Goal: Transaction & Acquisition: Purchase product/service

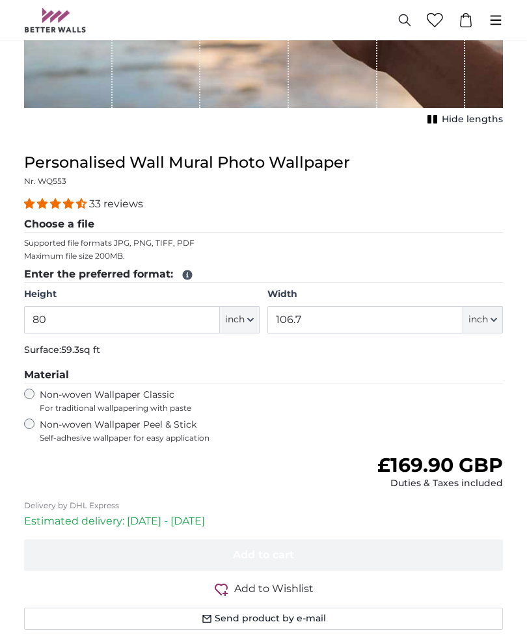
type input "8"
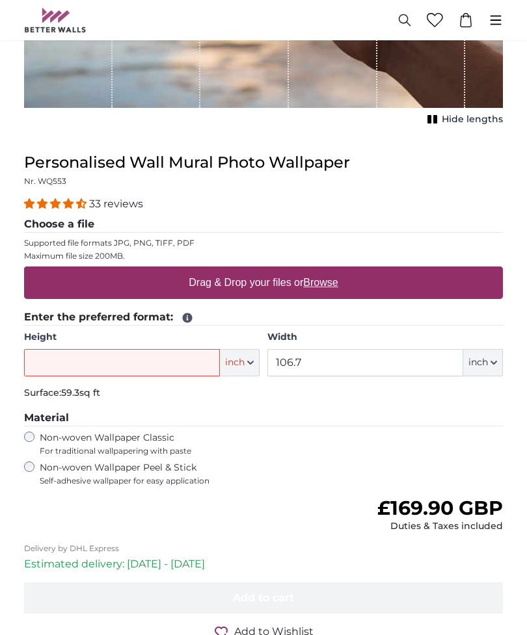
click at [245, 364] on button "inch" at bounding box center [240, 362] width 40 height 27
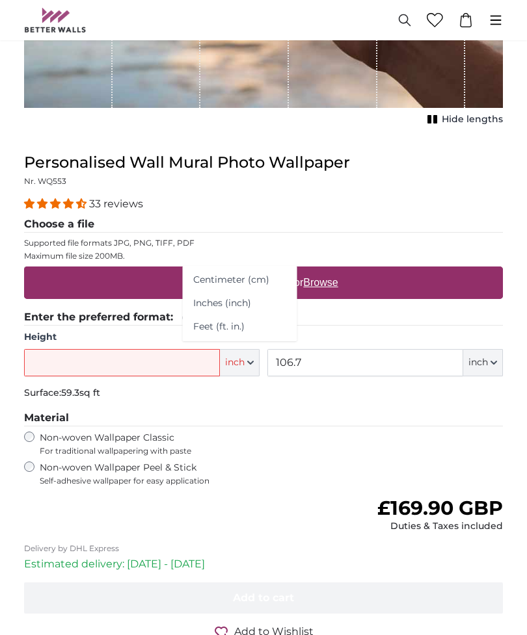
click at [207, 285] on link "Centimeter (cm)" at bounding box center [240, 280] width 114 height 23
type input "203.2"
type input "271.1"
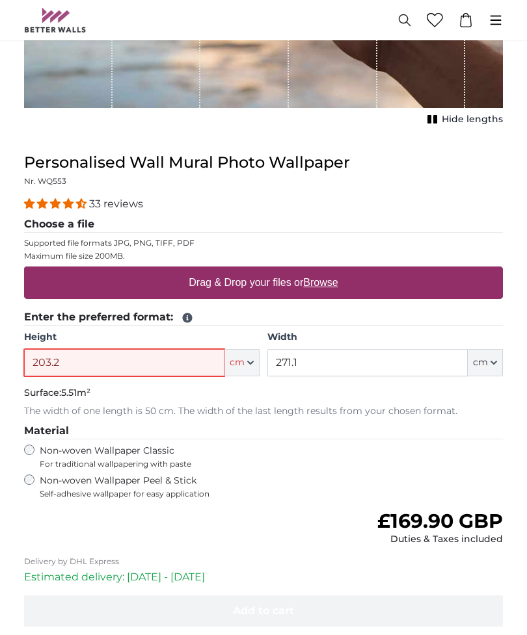
click at [99, 361] on input "203.2" at bounding box center [124, 362] width 200 height 27
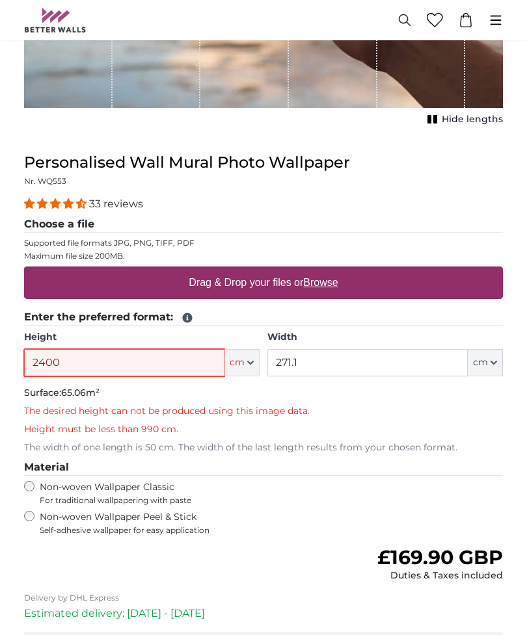
type input "2400"
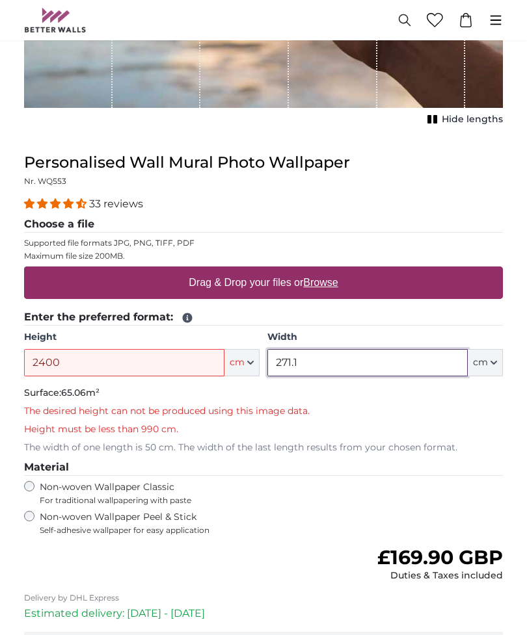
click at [382, 365] on input "271.1" at bounding box center [367, 362] width 200 height 27
type input "2"
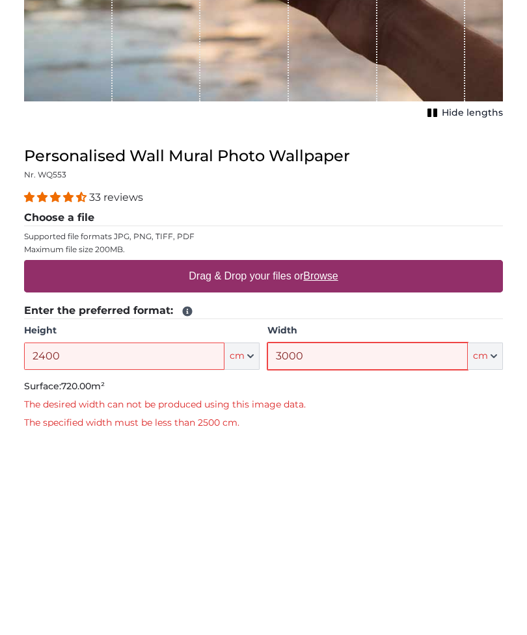
scroll to position [155, 0]
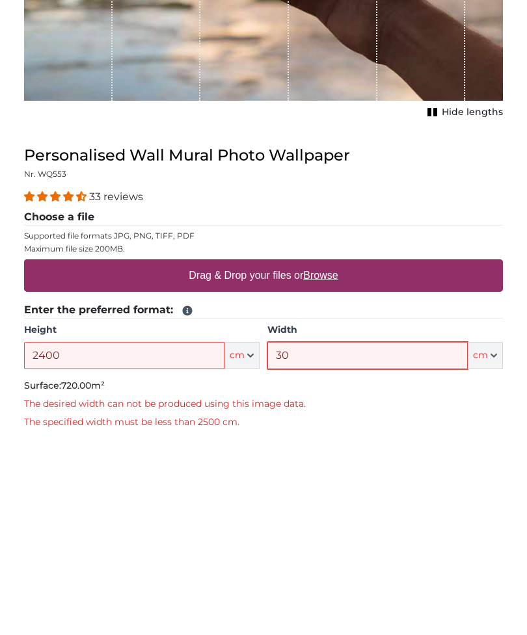
type input "3"
type input "2499"
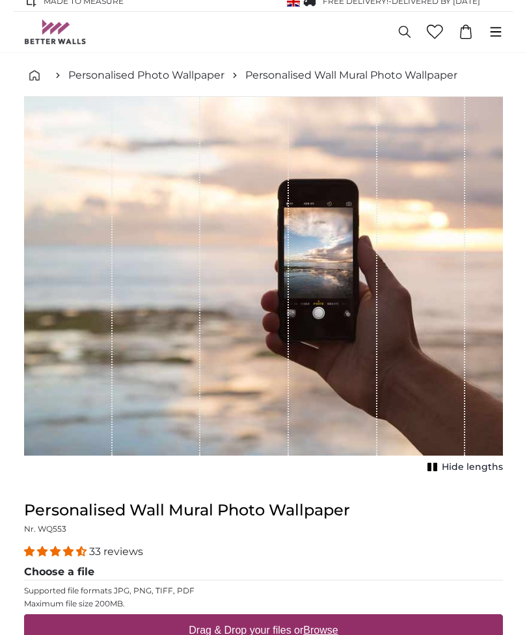
scroll to position [0, 0]
